Goal: Information Seeking & Learning: Learn about a topic

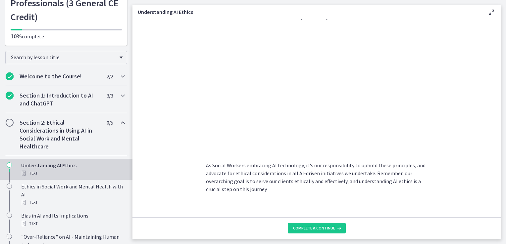
scroll to position [330, 0]
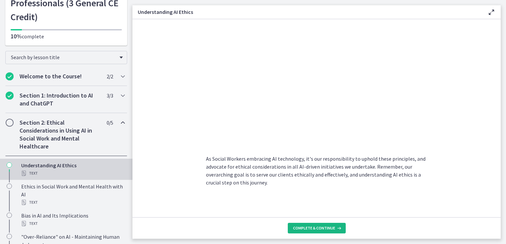
click at [315, 226] on span "Complete & continue" at bounding box center [314, 228] width 42 height 5
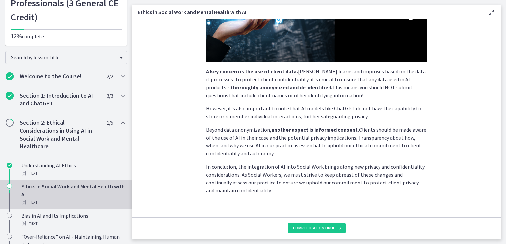
scroll to position [167, 0]
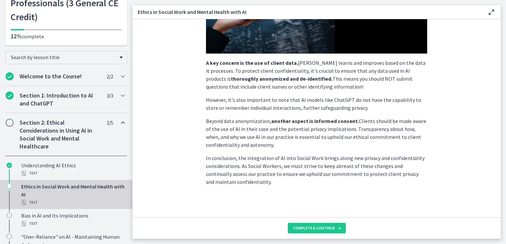
click at [315, 234] on footer "Complete & continue" at bounding box center [316, 228] width 368 height 22
click at [316, 228] on span "Complete & continue" at bounding box center [314, 228] width 42 height 5
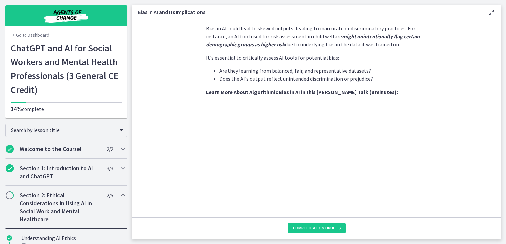
scroll to position [212, 0]
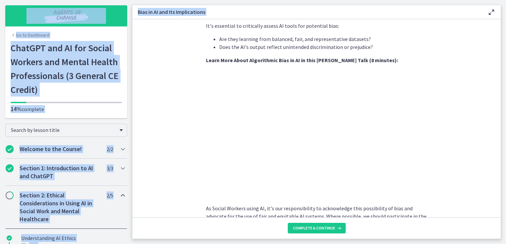
click at [505, 141] on html "Skip to main content Go to Dashboard Go to Dashboard Go to Dashboard ChatGPT an…" at bounding box center [253, 122] width 506 height 244
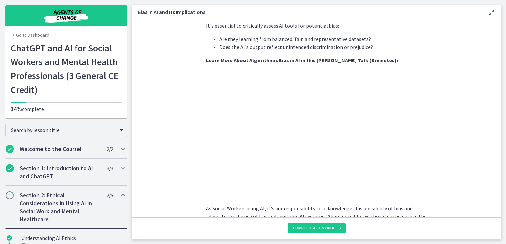
drag, startPoint x: 507, startPoint y: 141, endPoint x: 477, endPoint y: 142, distance: 30.1
click at [477, 142] on section "AI systems like ChatGPT learn from vast amounts of data. If this data contains …" at bounding box center [316, 118] width 368 height 198
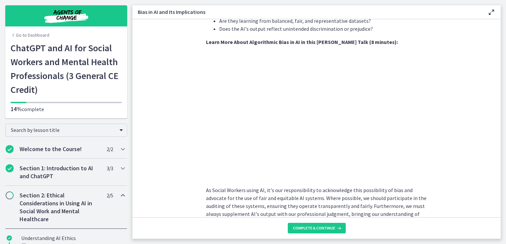
scroll to position [242, 0]
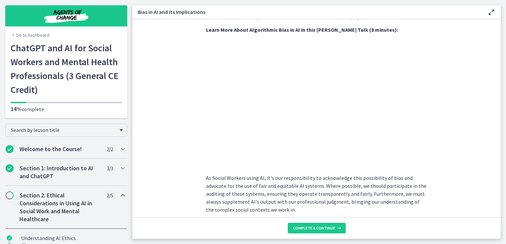
click at [437, 126] on section "AI systems like ChatGPT learn from vast amounts of data. If this data contains …" at bounding box center [316, 118] width 368 height 198
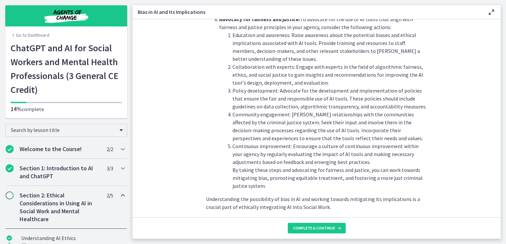
scroll to position [741, 0]
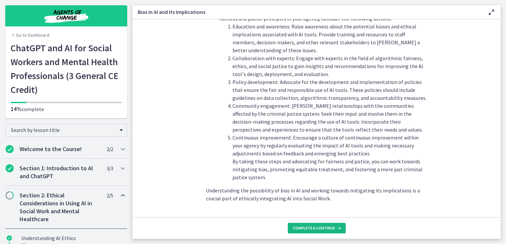
click at [317, 228] on span "Complete & continue" at bounding box center [314, 228] width 42 height 5
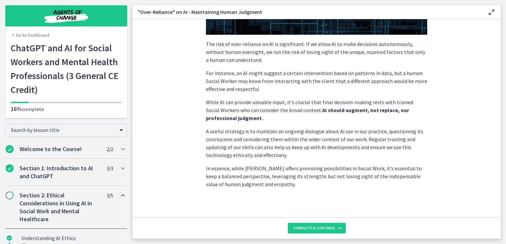
scroll to position [163, 0]
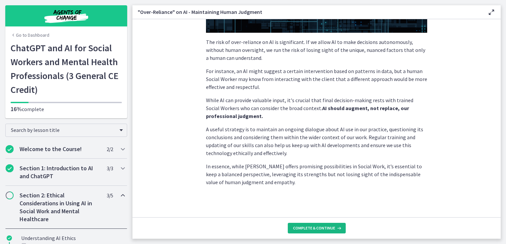
click at [325, 229] on span "Complete & continue" at bounding box center [314, 228] width 42 height 5
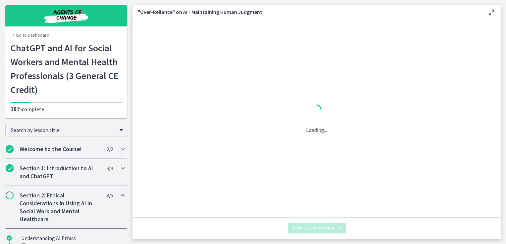
scroll to position [0, 0]
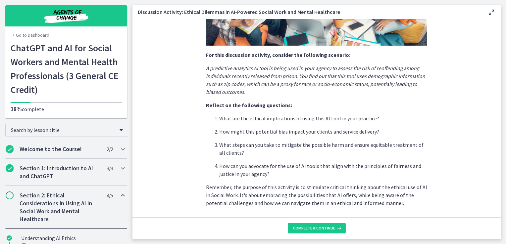
scroll to position [148, 0]
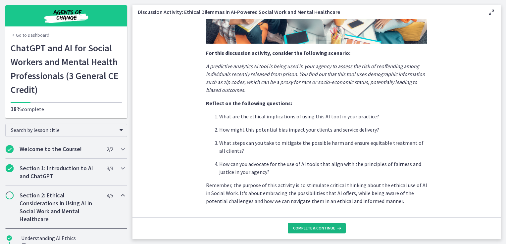
click at [317, 227] on span "Complete & continue" at bounding box center [314, 228] width 42 height 5
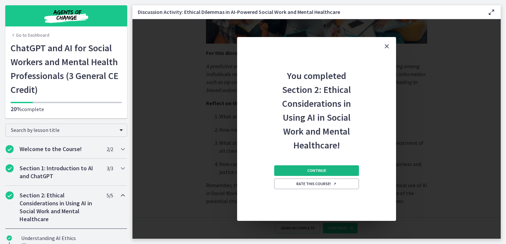
click at [317, 168] on span "Continue" at bounding box center [316, 170] width 19 height 5
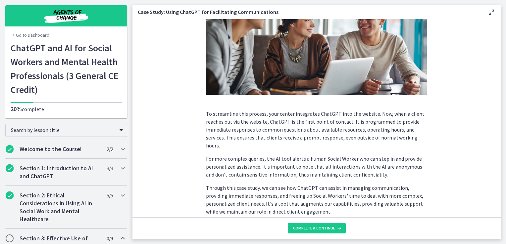
scroll to position [168, 0]
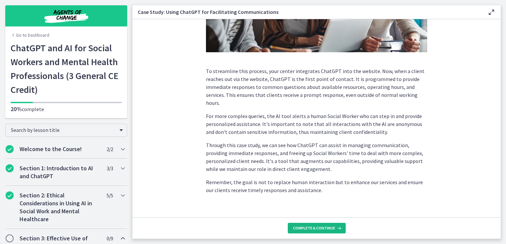
click at [312, 230] on span "Complete & continue" at bounding box center [314, 228] width 42 height 5
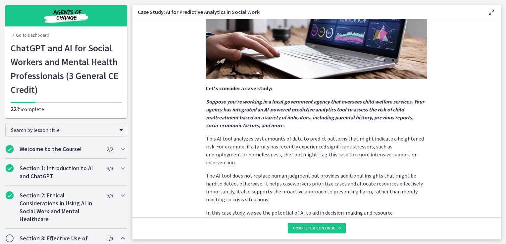
scroll to position [151, 0]
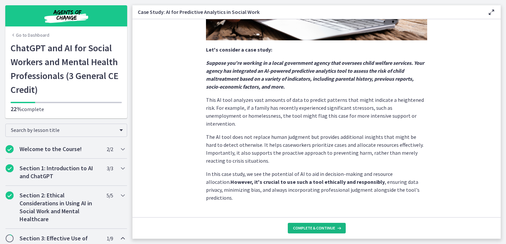
click at [301, 230] on span "Complete & continue" at bounding box center [314, 228] width 42 height 5
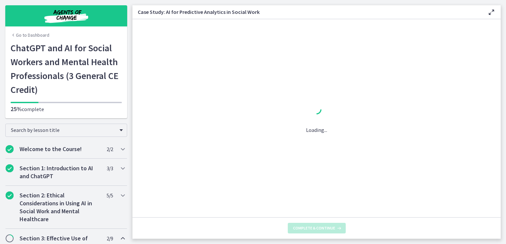
scroll to position [0, 0]
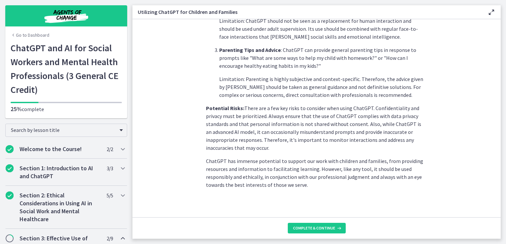
scroll to position [291, 0]
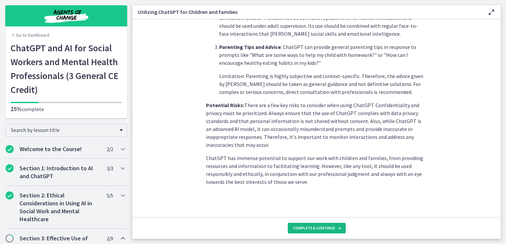
click at [315, 229] on span "Complete & continue" at bounding box center [314, 228] width 42 height 5
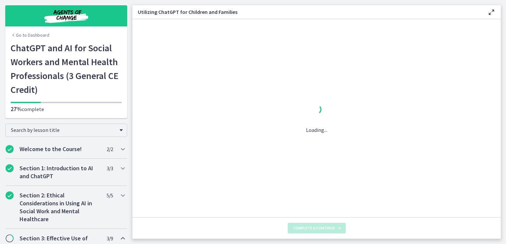
scroll to position [0, 0]
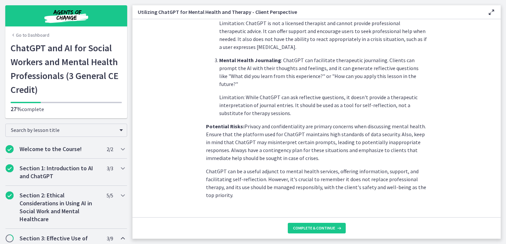
scroll to position [278, 0]
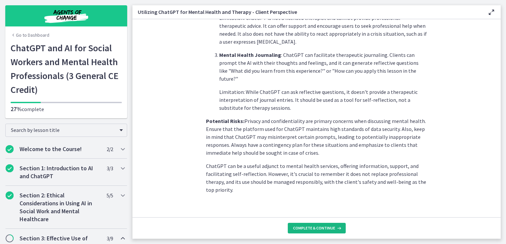
click at [319, 227] on span "Complete & continue" at bounding box center [314, 228] width 42 height 5
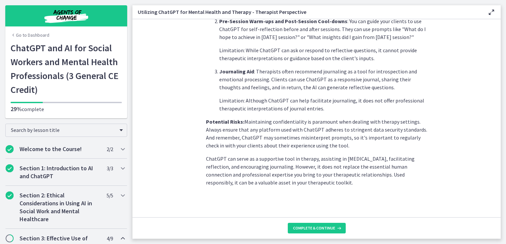
scroll to position [262, 0]
click at [307, 228] on span "Complete & continue" at bounding box center [314, 228] width 42 height 5
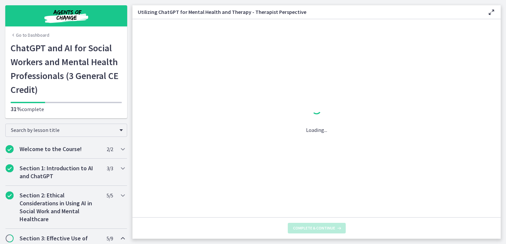
scroll to position [0, 0]
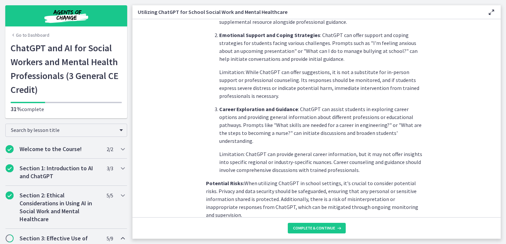
scroll to position [294, 0]
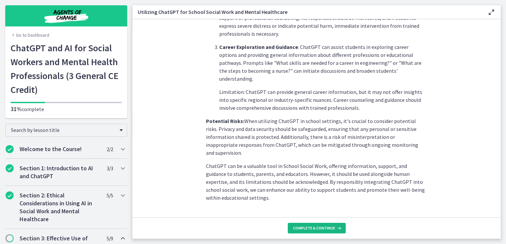
click at [314, 226] on span "Complete & continue" at bounding box center [314, 228] width 42 height 5
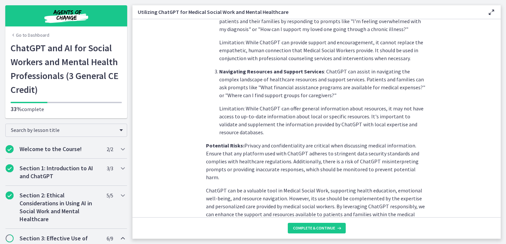
scroll to position [270, 0]
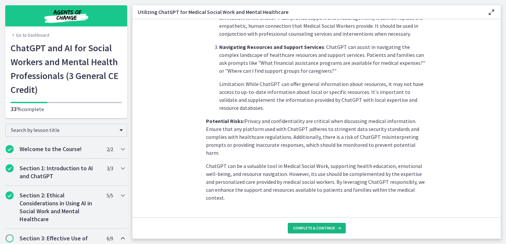
click at [317, 231] on button "Complete & continue" at bounding box center [317, 228] width 58 height 11
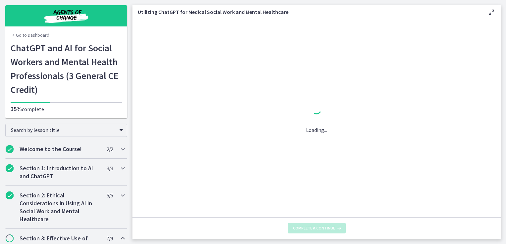
scroll to position [0, 0]
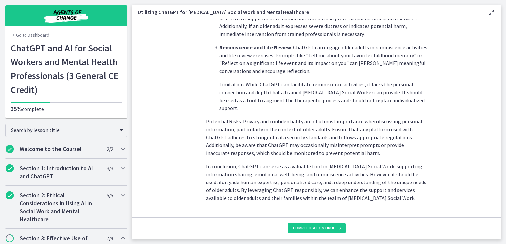
scroll to position [302, 0]
click at [304, 230] on span "Complete & continue" at bounding box center [314, 228] width 42 height 5
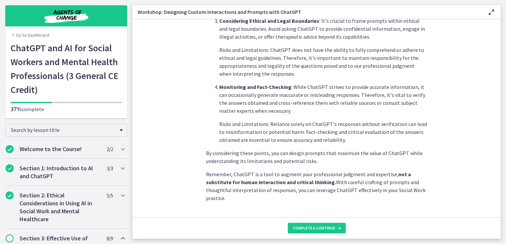
scroll to position [357, 0]
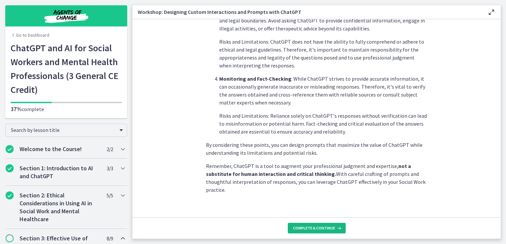
click at [307, 227] on span "Complete & continue" at bounding box center [314, 228] width 42 height 5
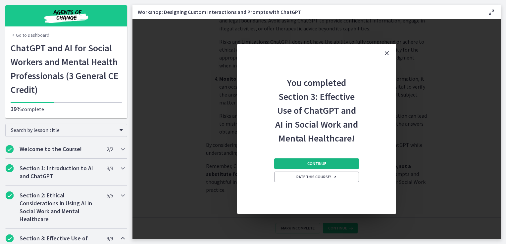
click at [317, 165] on span "Continue" at bounding box center [316, 163] width 19 height 5
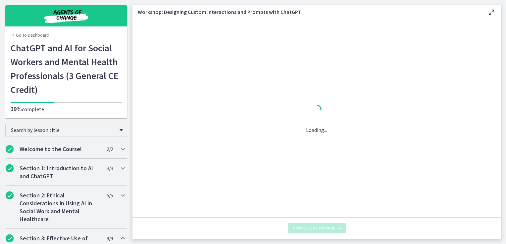
scroll to position [0, 0]
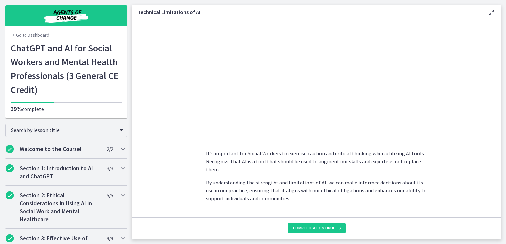
scroll to position [455, 0]
click at [433, 93] on section "As Social Workers, understanding these limitations is crucial to effectively ut…" at bounding box center [316, 118] width 368 height 198
click at [442, 98] on section "As Social Workers, understanding these limitations is crucial to effectively ut…" at bounding box center [316, 118] width 368 height 198
click at [165, 135] on section "As Social Workers, understanding these limitations is crucial to effectively ut…" at bounding box center [316, 118] width 368 height 198
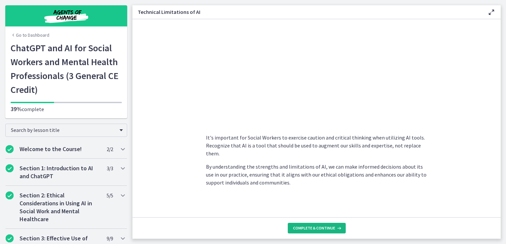
click at [310, 228] on span "Complete & continue" at bounding box center [314, 228] width 42 height 5
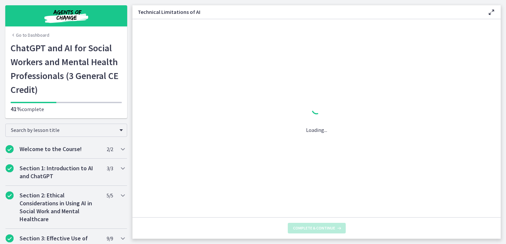
scroll to position [0, 0]
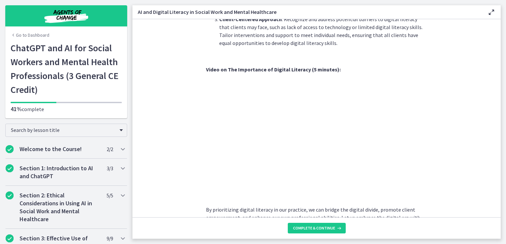
scroll to position [537, 0]
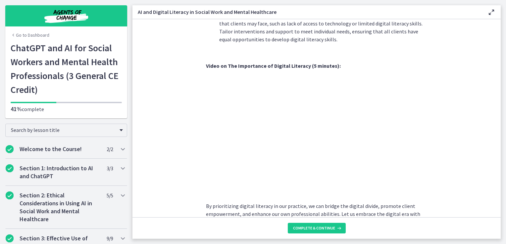
click at [438, 146] on section "In [DATE] rapidly advancing digital age, understanding and promoting digital li…" at bounding box center [316, 118] width 368 height 198
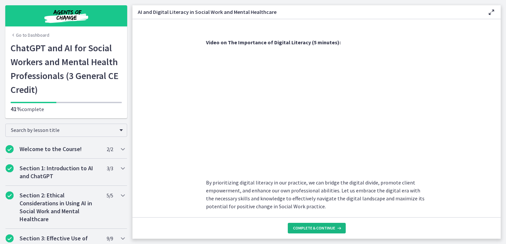
click at [319, 231] on span "Complete & continue" at bounding box center [314, 228] width 42 height 5
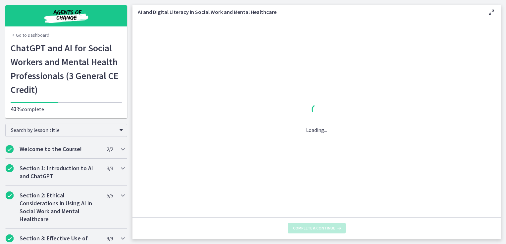
scroll to position [0, 0]
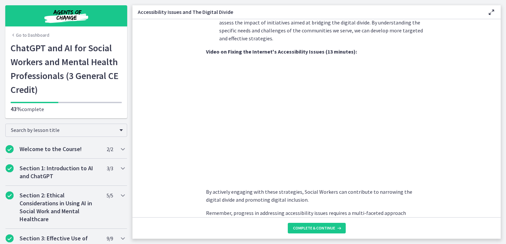
scroll to position [509, 0]
click at [447, 151] on section "As Social Workers, it is crucial to recognize and address these challenges to e…" at bounding box center [316, 118] width 368 height 198
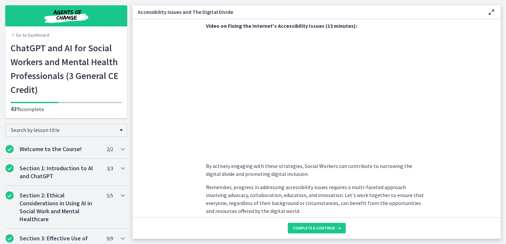
scroll to position [537, 0]
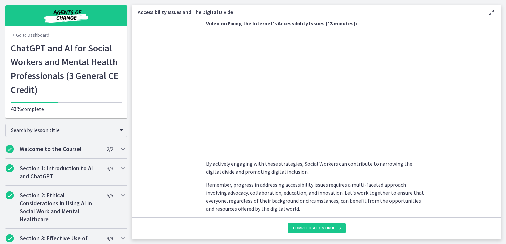
click at [441, 129] on section "As Social Workers, it is crucial to recognize and address these challenges to e…" at bounding box center [316, 118] width 368 height 198
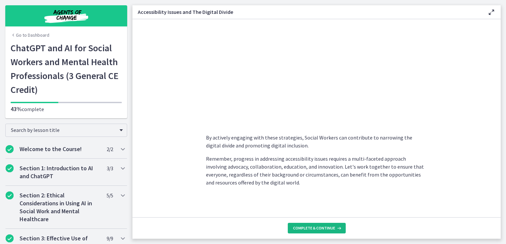
click at [298, 227] on span "Complete & continue" at bounding box center [314, 228] width 42 height 5
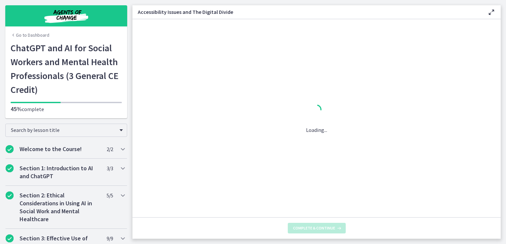
scroll to position [0, 0]
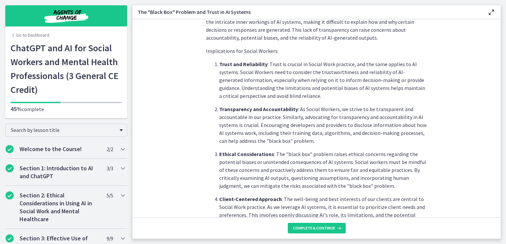
scroll to position [203, 0]
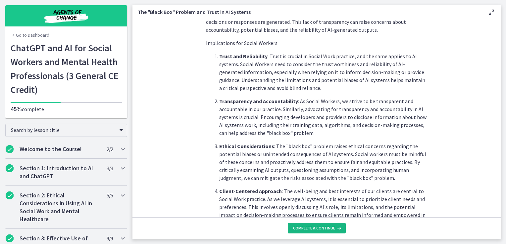
click at [304, 226] on span "Complete & continue" at bounding box center [314, 228] width 42 height 5
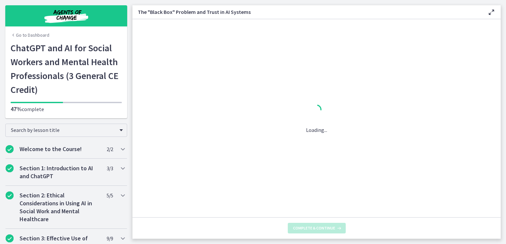
scroll to position [0, 0]
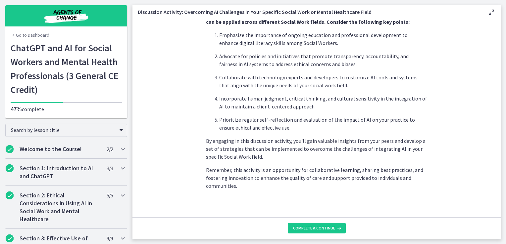
scroll to position [405, 0]
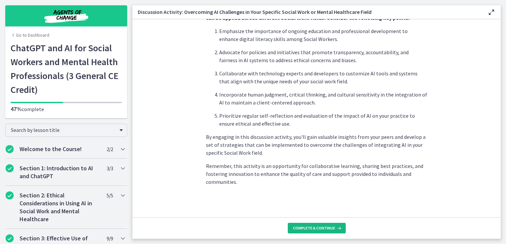
click at [315, 228] on span "Complete & continue" at bounding box center [314, 228] width 42 height 5
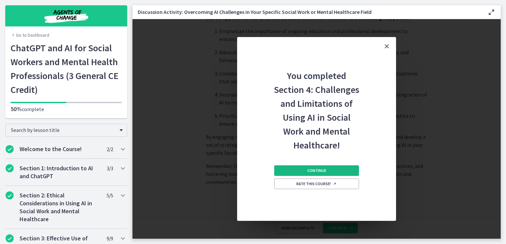
click at [307, 171] on span "Continue" at bounding box center [316, 170] width 19 height 5
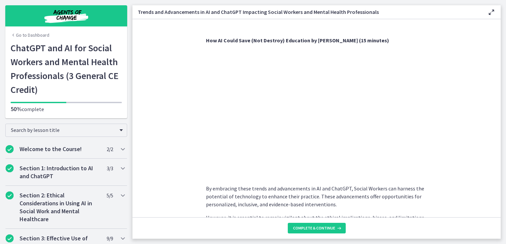
scroll to position [476, 0]
click at [441, 129] on section "As technology continues to evolve, Social Workers can harness these advancement…" at bounding box center [316, 118] width 368 height 198
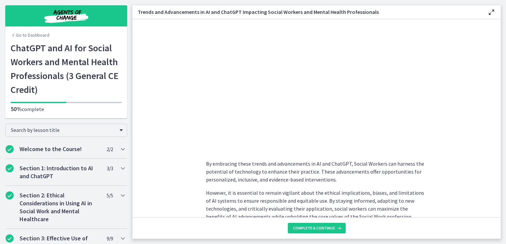
scroll to position [534, 0]
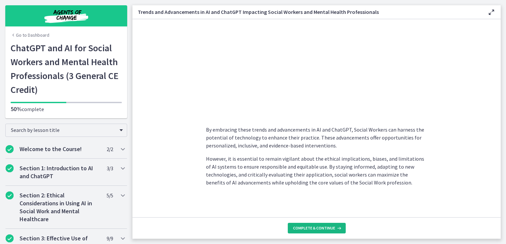
click at [326, 229] on span "Complete & continue" at bounding box center [314, 228] width 42 height 5
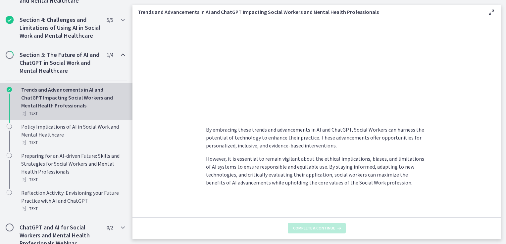
scroll to position [264, 0]
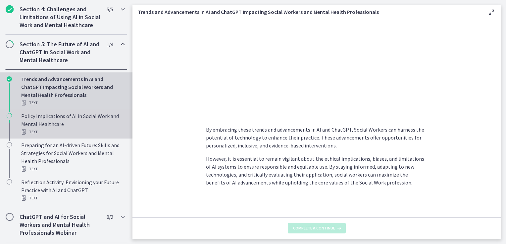
click at [70, 131] on div "Policy Implications of AI in Social Work and Mental Healthcare Text" at bounding box center [72, 124] width 103 height 24
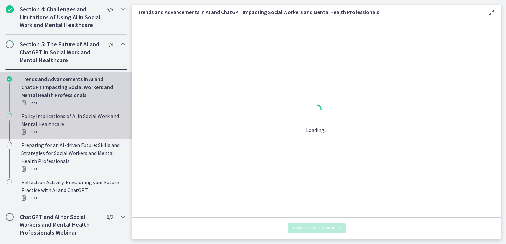
scroll to position [0, 0]
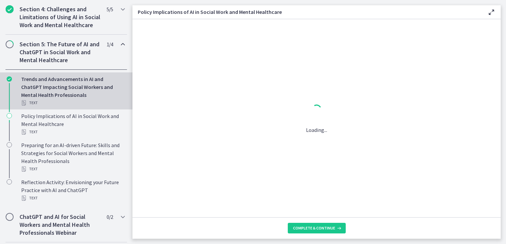
click at [62, 92] on div "Trends and Advancements in AI and ChatGPT Impacting Social Workers and Mental H…" at bounding box center [72, 91] width 103 height 32
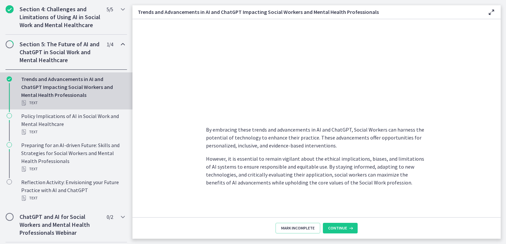
scroll to position [496, 0]
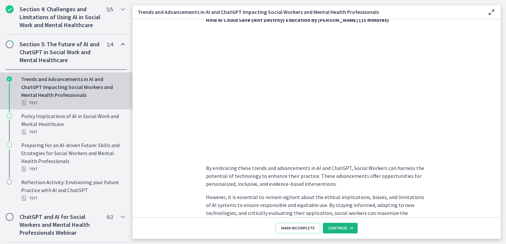
click at [335, 229] on span "Continue" at bounding box center [337, 228] width 19 height 5
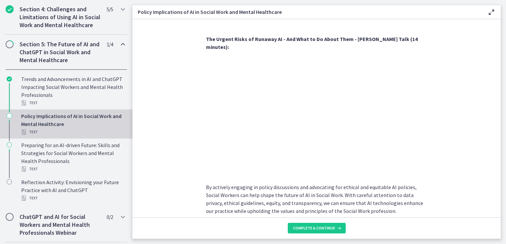
scroll to position [571, 0]
click at [450, 123] on section "As AI technology continues to advance, it is essential for Social Workers to co…" at bounding box center [316, 118] width 368 height 198
click at [167, 109] on section "As AI technology continues to advance, it is essential for Social Workers to co…" at bounding box center [316, 118] width 368 height 198
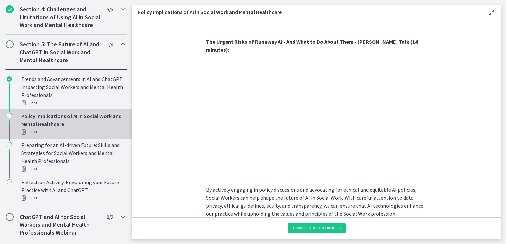
scroll to position [584, 0]
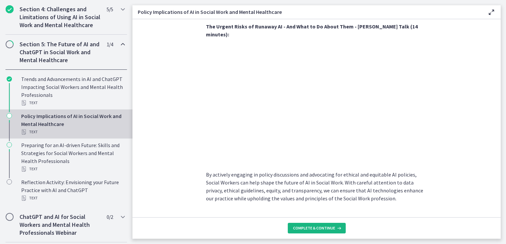
click at [315, 231] on span "Complete & continue" at bounding box center [314, 228] width 42 height 5
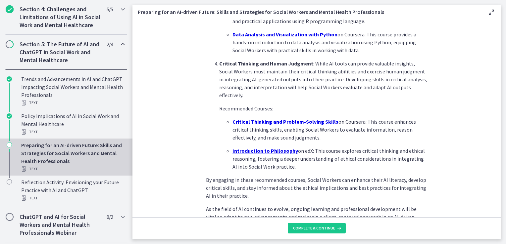
scroll to position [434, 0]
click at [271, 53] on p "Data Analysis and Visualization with Python on Coursera: This course provides a…" at bounding box center [329, 42] width 195 height 24
click at [262, 120] on u "Critical Thinking and Problem-Solving Skills" at bounding box center [285, 121] width 106 height 7
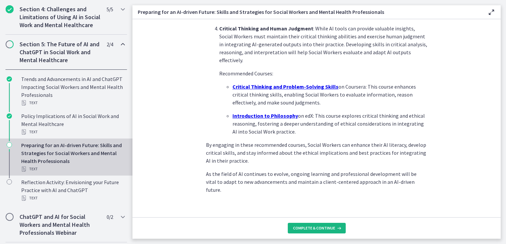
click at [323, 229] on span "Complete & continue" at bounding box center [314, 228] width 42 height 5
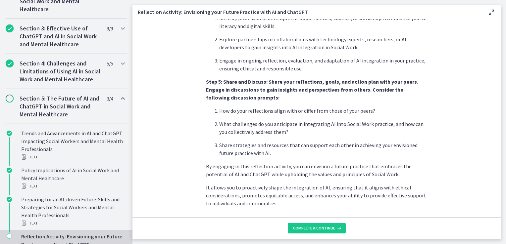
scroll to position [559, 0]
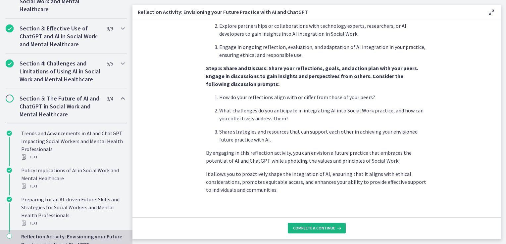
click at [305, 231] on button "Complete & continue" at bounding box center [317, 228] width 58 height 11
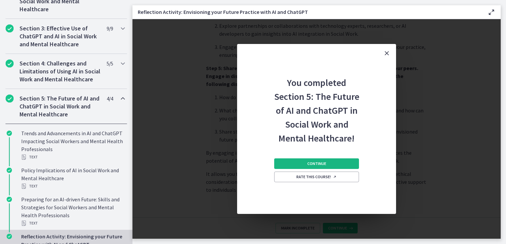
click at [303, 164] on button "Continue" at bounding box center [316, 164] width 85 height 11
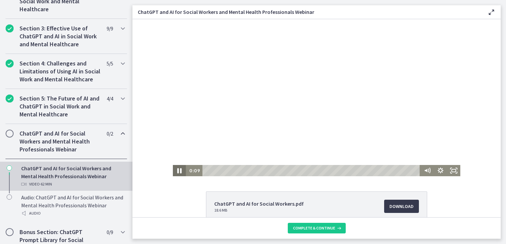
click at [178, 170] on icon "Pause" at bounding box center [179, 170] width 4 height 5
click at [175, 171] on icon "Play Video" at bounding box center [180, 171] width 16 height 14
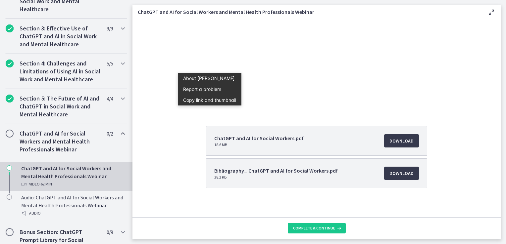
scroll to position [66, 0]
click at [397, 140] on span "Download Opens in a new window" at bounding box center [401, 141] width 24 height 8
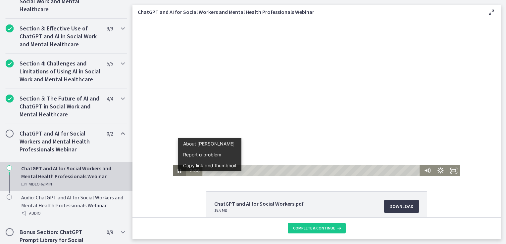
click at [177, 173] on icon "Pause" at bounding box center [179, 170] width 13 height 11
